Goal: Information Seeking & Learning: Obtain resource

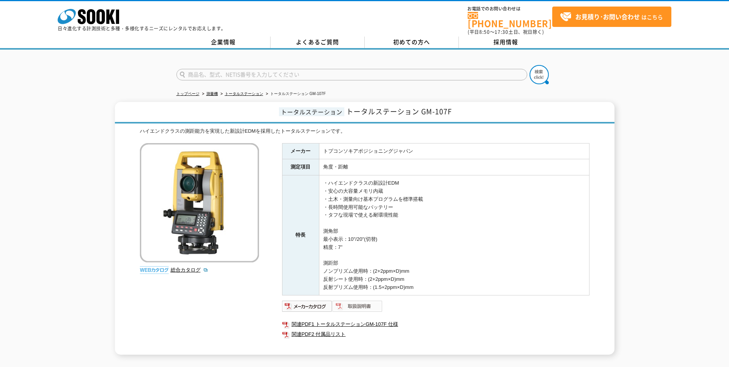
click at [363, 302] on img at bounding box center [357, 306] width 50 height 12
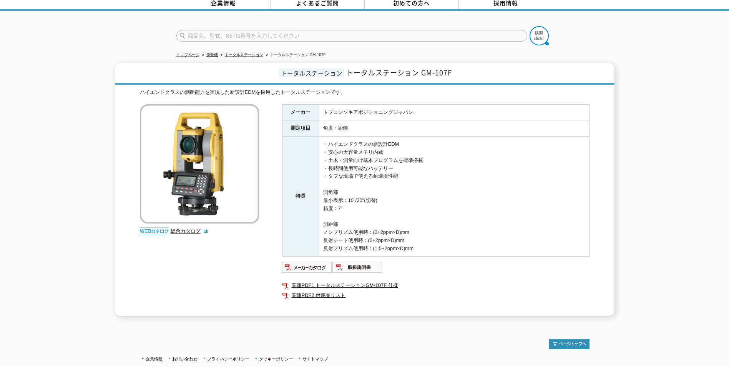
scroll to position [93, 0]
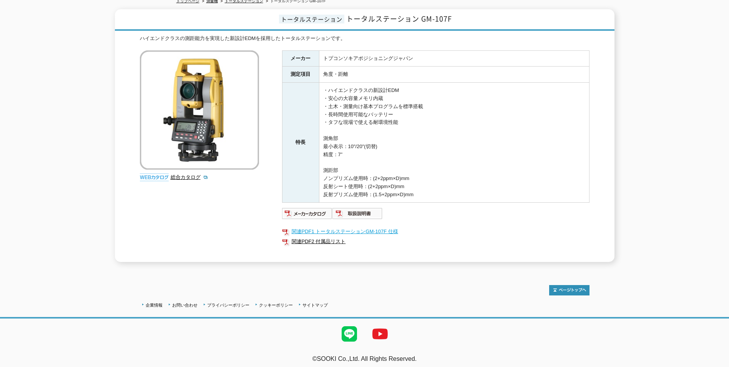
click at [359, 227] on link "関連PDF1 トータルステーションGM-107F 仕様" at bounding box center [435, 231] width 307 height 10
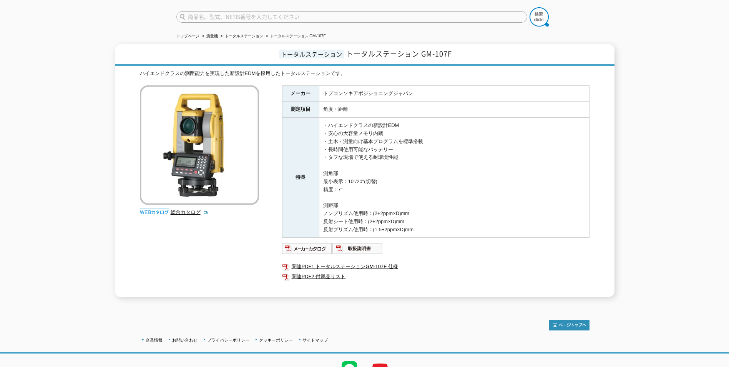
scroll to position [0, 0]
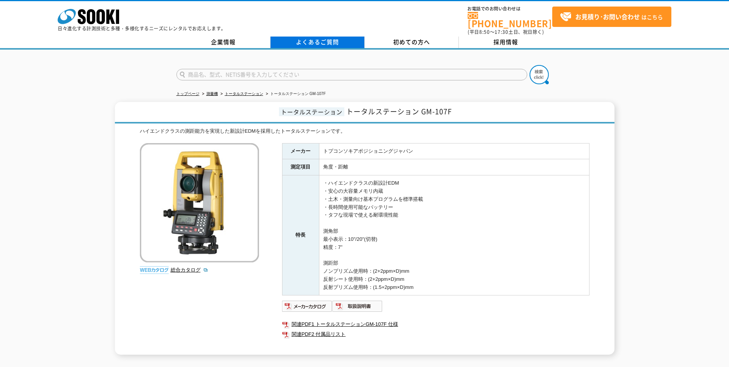
click at [332, 38] on link "よくあるご質問" at bounding box center [318, 43] width 94 height 12
